Goal: Navigation & Orientation: Find specific page/section

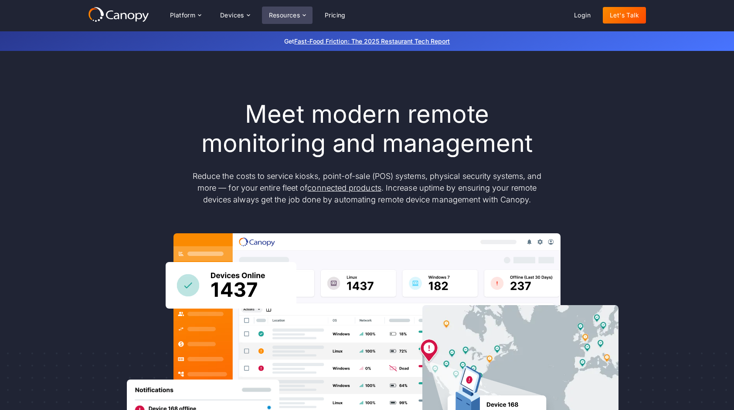
click at [300, 17] on div "Resources" at bounding box center [284, 15] width 31 height 6
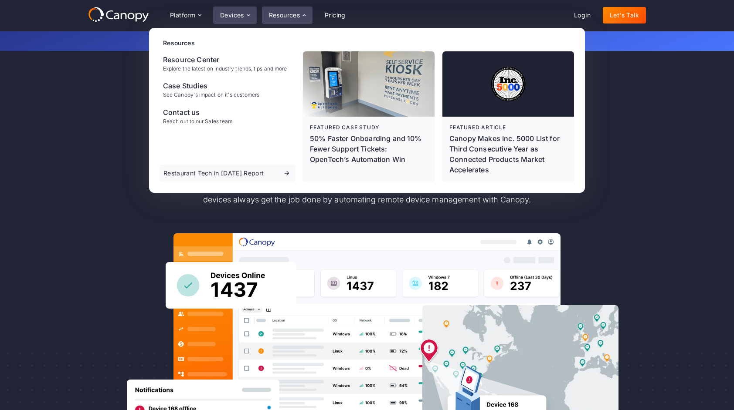
click at [228, 18] on div "Devices" at bounding box center [232, 15] width 24 height 6
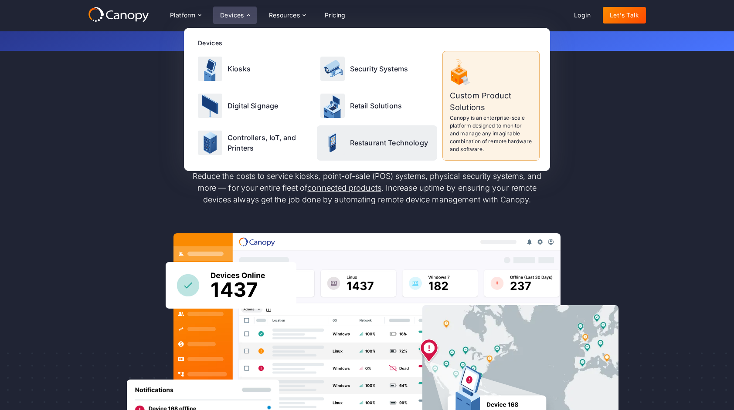
click at [362, 145] on p "Restaurant Technology" at bounding box center [389, 143] width 78 height 10
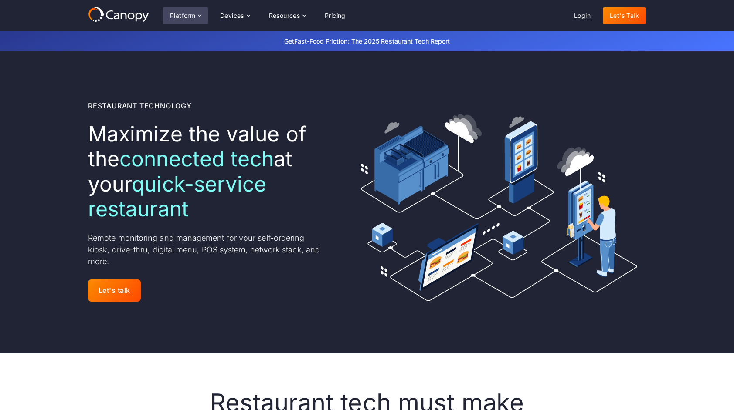
click at [206, 18] on div "Platform" at bounding box center [185, 15] width 45 height 17
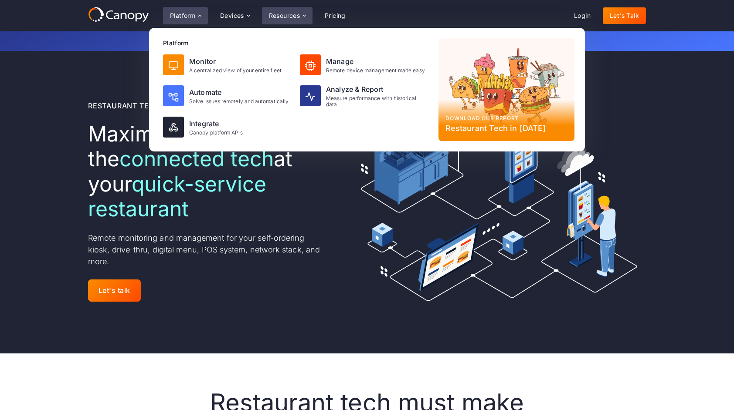
click at [300, 19] on div "Resources" at bounding box center [284, 16] width 31 height 6
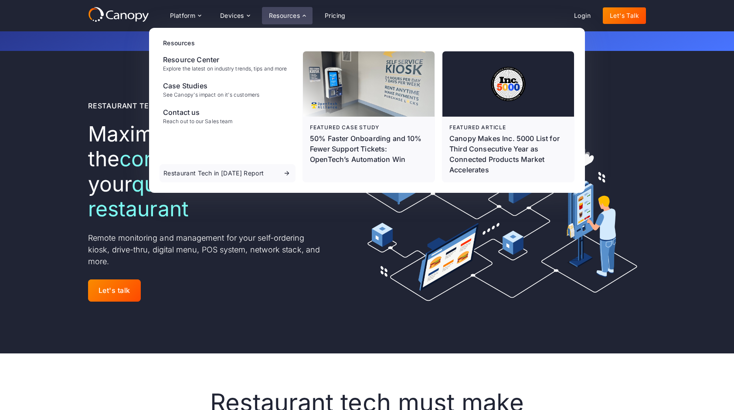
click at [642, 166] on img at bounding box center [491, 202] width 307 height 205
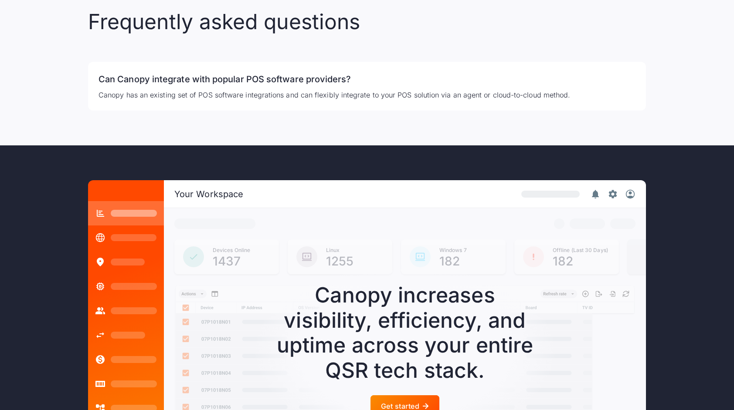
scroll to position [2431, 0]
